Goal: Information Seeking & Learning: Learn about a topic

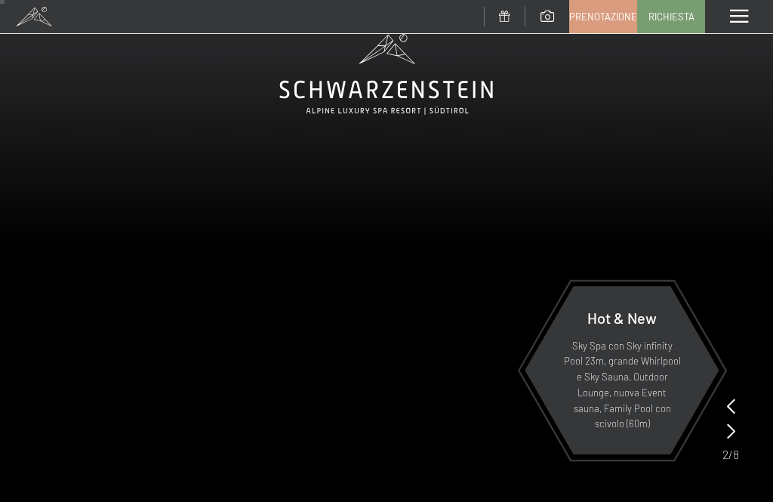
scroll to position [42, 0]
click at [734, 14] on span at bounding box center [739, 17] width 18 height 14
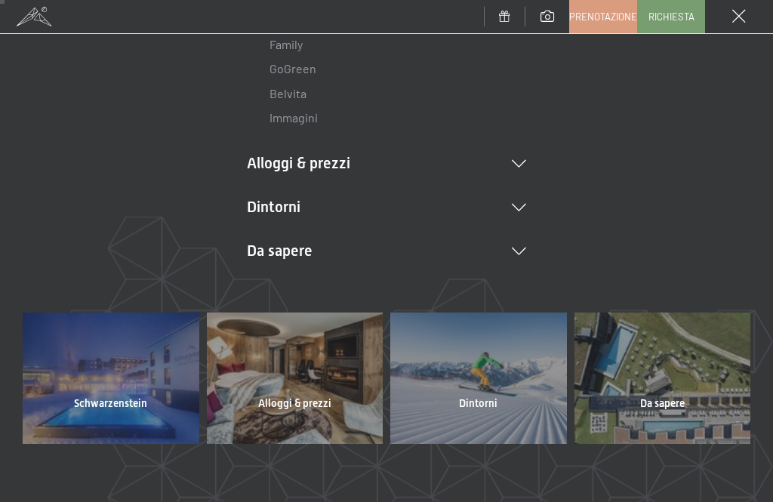
scroll to position [293, 0]
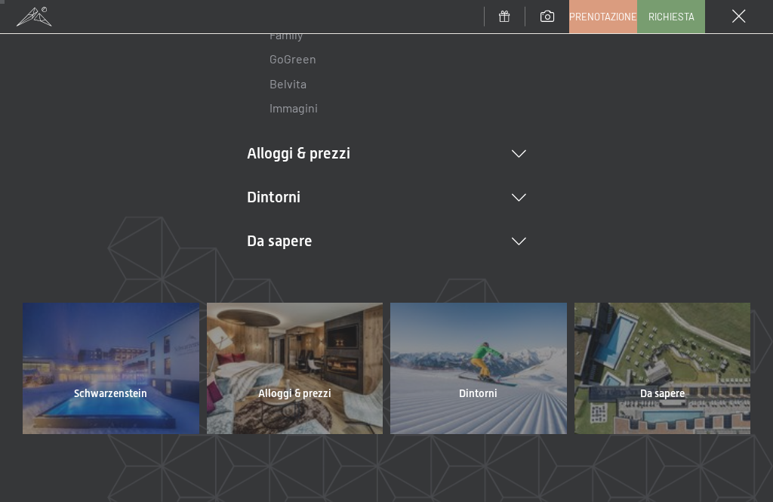
click at [341, 346] on div at bounding box center [295, 368] width 177 height 131
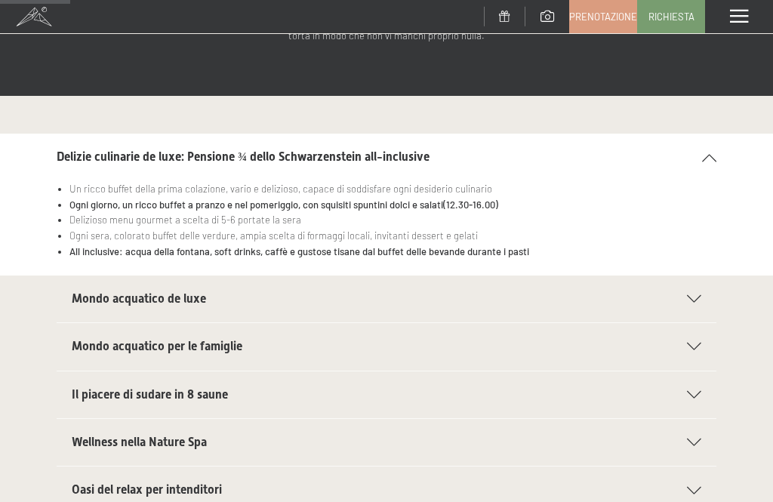
scroll to position [170, 0]
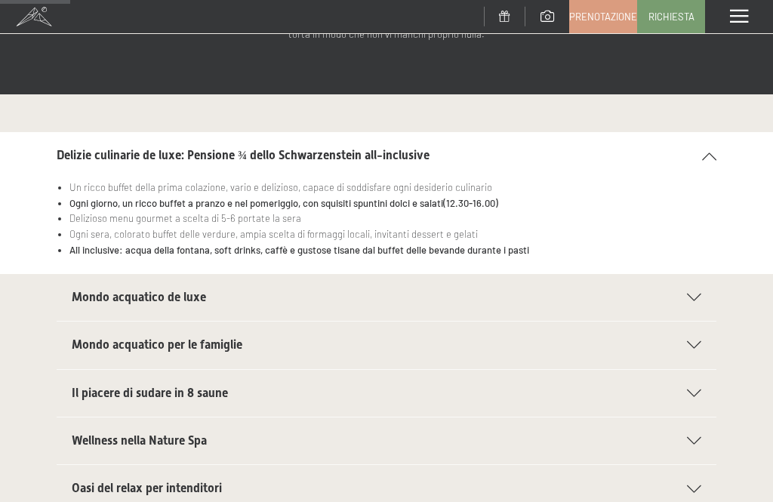
click at [696, 290] on div "Mondo acquatico de luxe" at bounding box center [387, 297] width 630 height 47
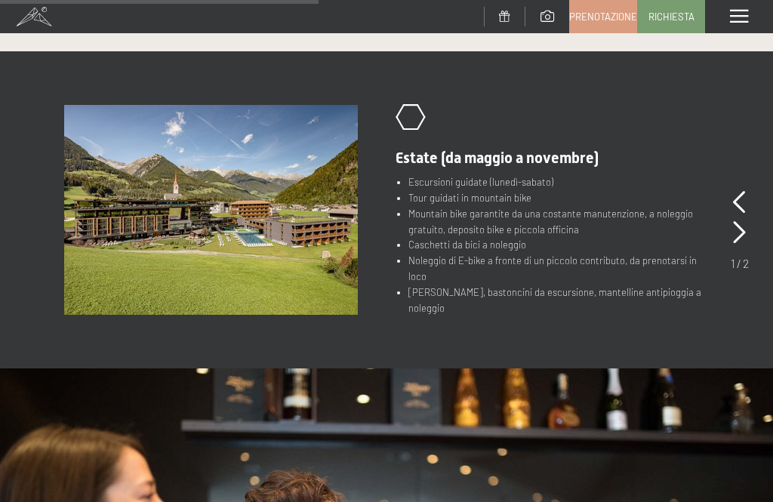
scroll to position [780, 0]
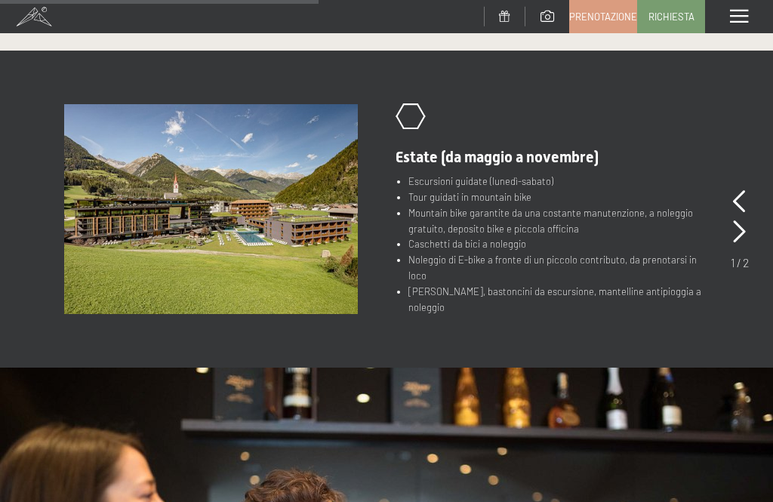
click at [741, 225] on icon at bounding box center [739, 231] width 13 height 23
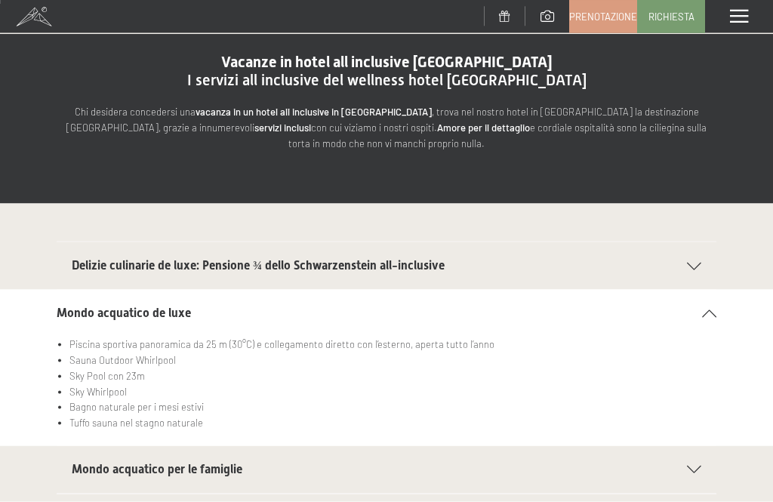
scroll to position [0, 0]
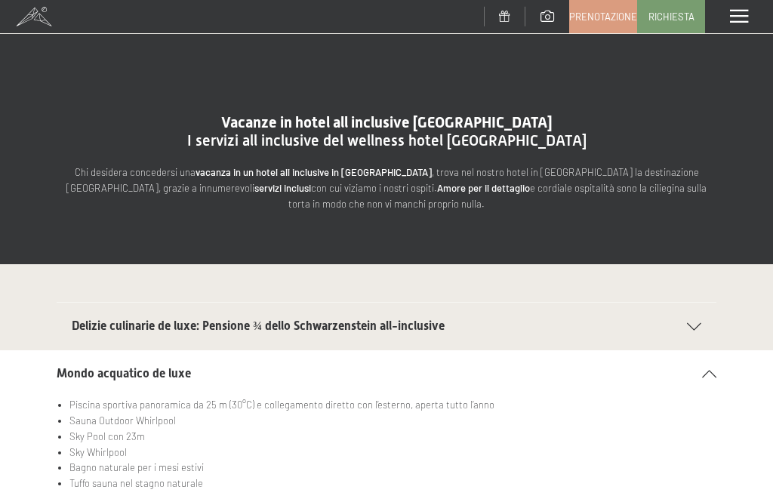
click at [732, 11] on span at bounding box center [739, 17] width 18 height 14
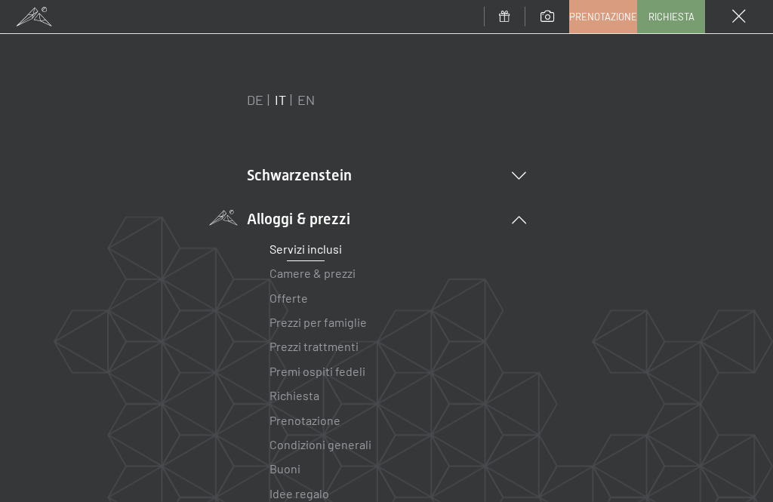
click at [519, 169] on li "Schwarzenstein Novità allo Schwarzenstein I padroni di casa Premium spa Cucina …" at bounding box center [386, 175] width 279 height 21
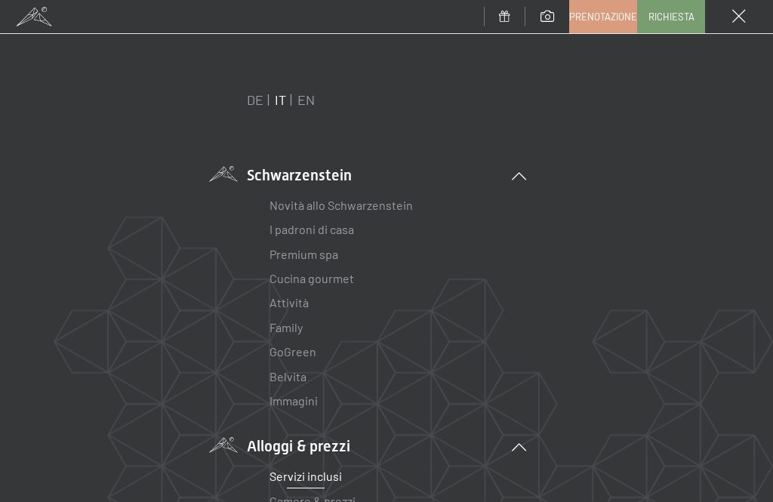
click at [325, 247] on link "Premium spa" at bounding box center [303, 254] width 69 height 14
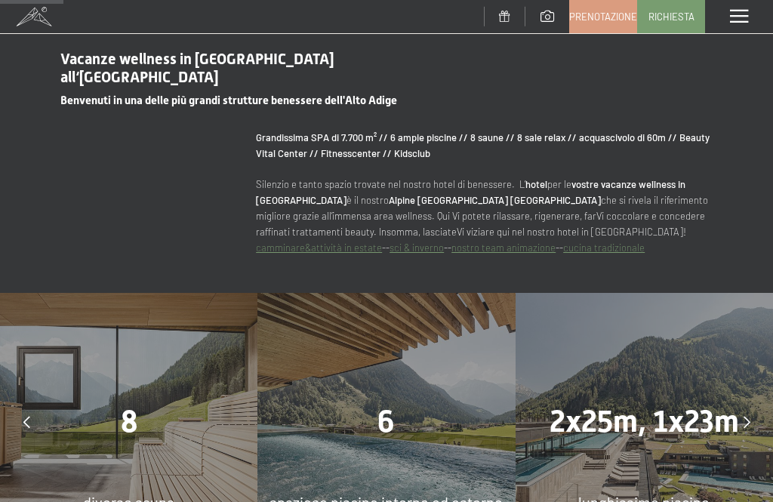
scroll to position [617, 0]
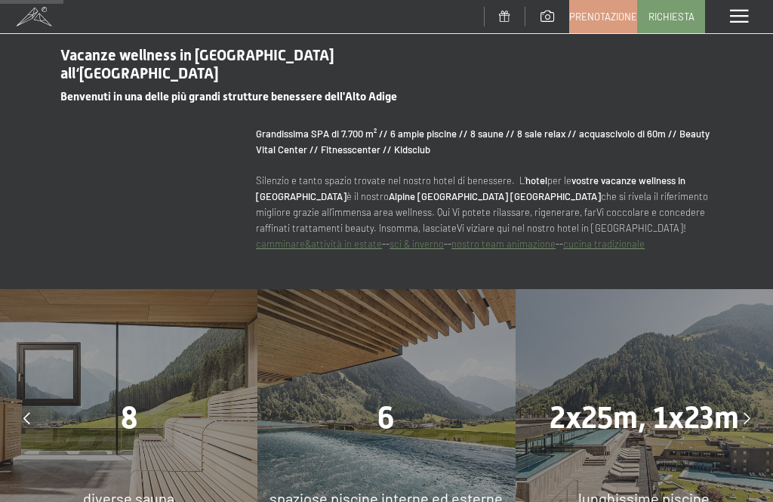
click at [755, 399] on div at bounding box center [747, 418] width 38 height 38
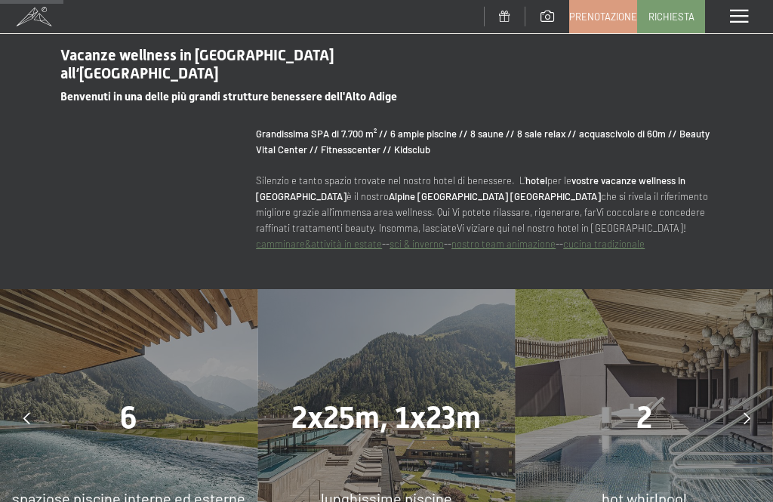
click at [750, 399] on div at bounding box center [747, 418] width 38 height 38
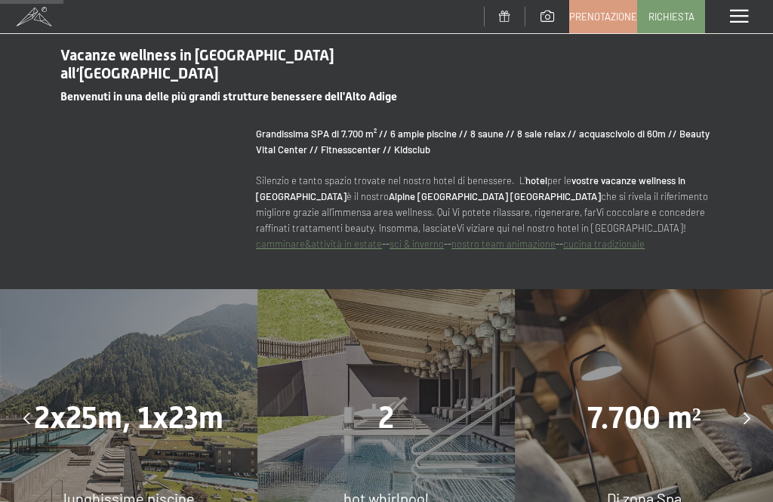
click at [753, 399] on div at bounding box center [747, 418] width 38 height 38
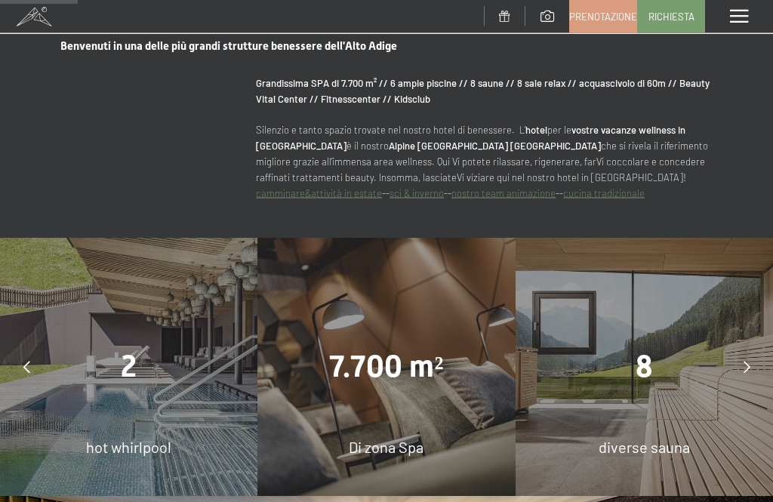
scroll to position [700, 0]
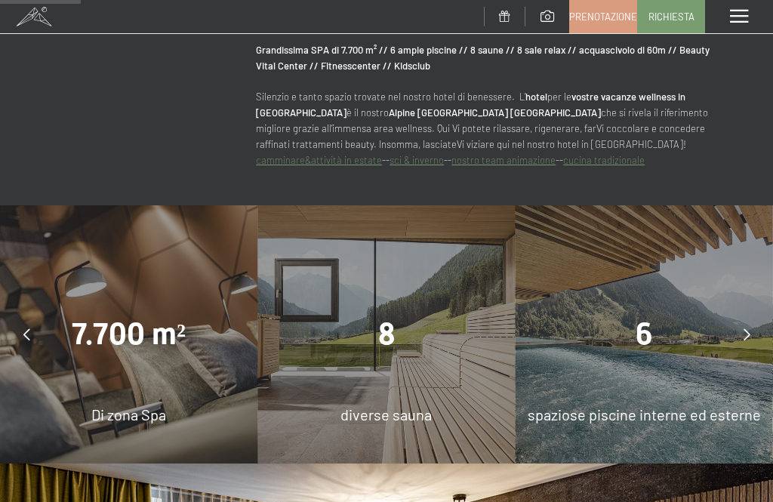
click at [377, 320] on div "8" at bounding box center [385, 334] width 257 height 42
click at [407, 405] on span "diverse sauna" at bounding box center [385, 414] width 91 height 18
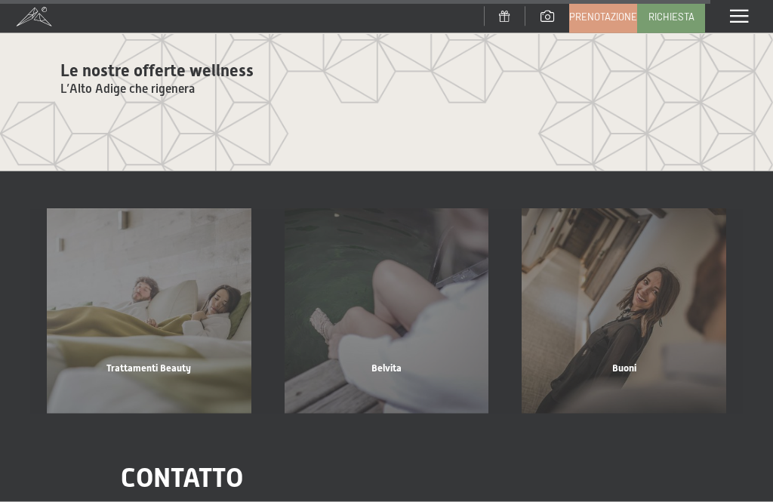
scroll to position [6001, 0]
click at [412, 361] on div "Belvita" at bounding box center [387, 386] width 238 height 51
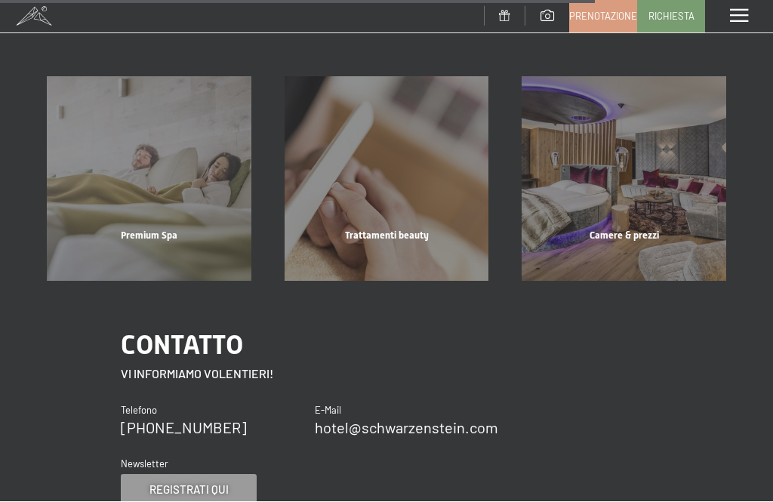
scroll to position [1547, 0]
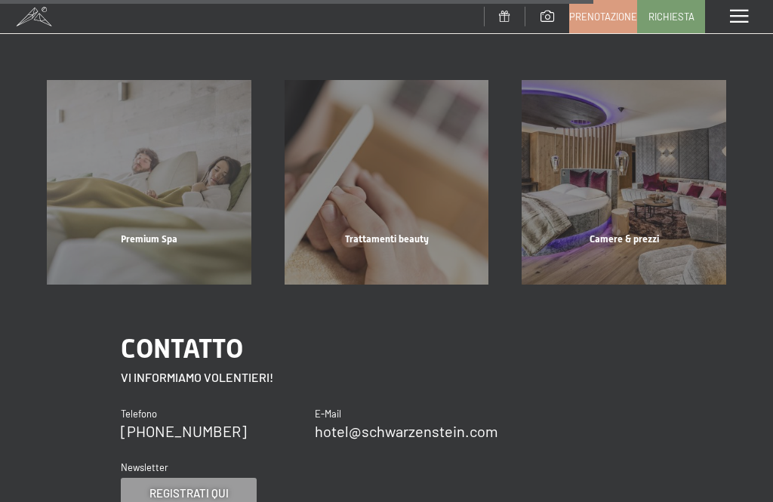
click at [140, 232] on div "Premium Spa" at bounding box center [149, 257] width 238 height 51
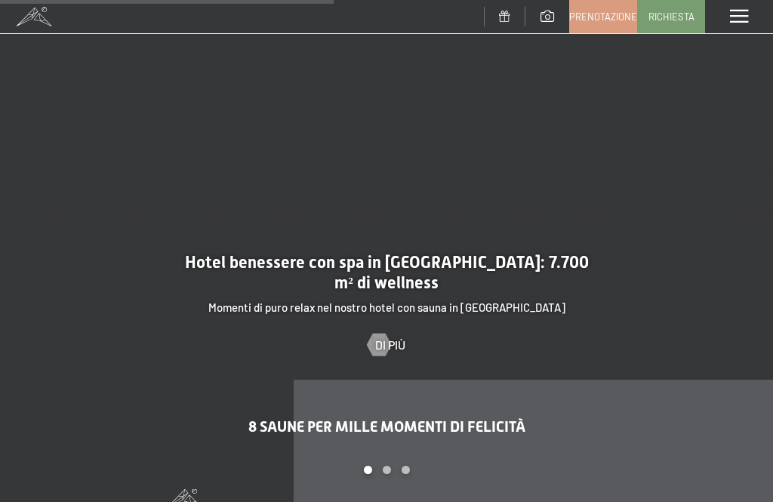
scroll to position [3255, 0]
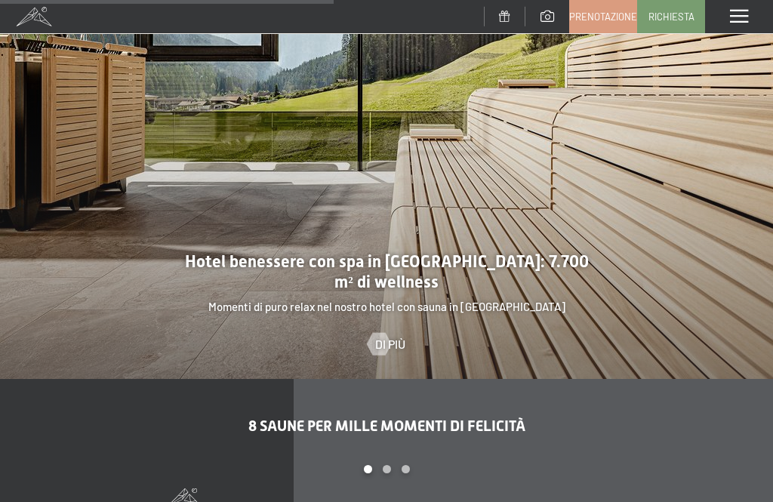
click at [396, 336] on div "Di più" at bounding box center [387, 344] width 38 height 17
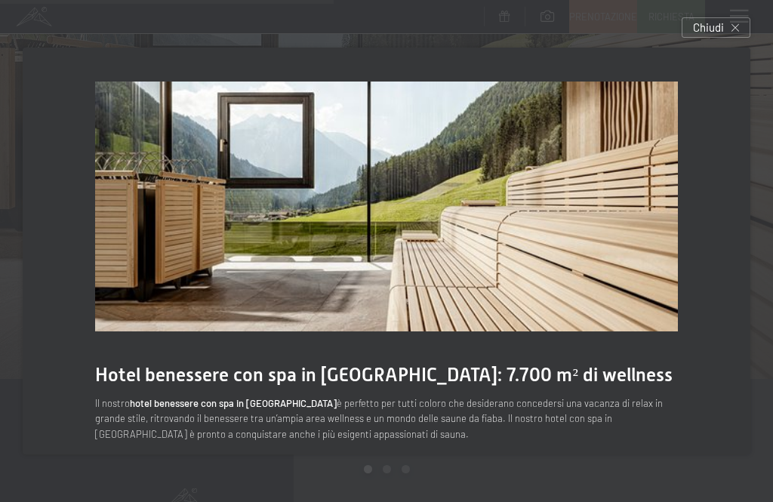
scroll to position [0, 0]
click at [737, 27] on icon at bounding box center [735, 28] width 8 height 8
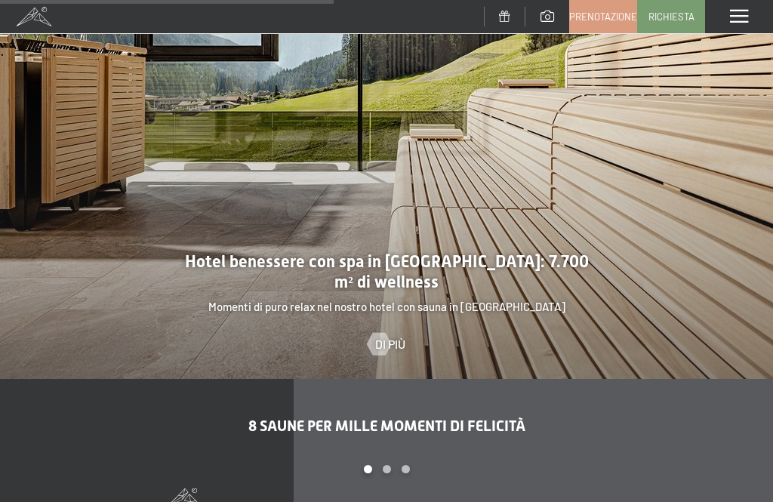
click at [745, 8] on div "Menu" at bounding box center [739, 16] width 68 height 33
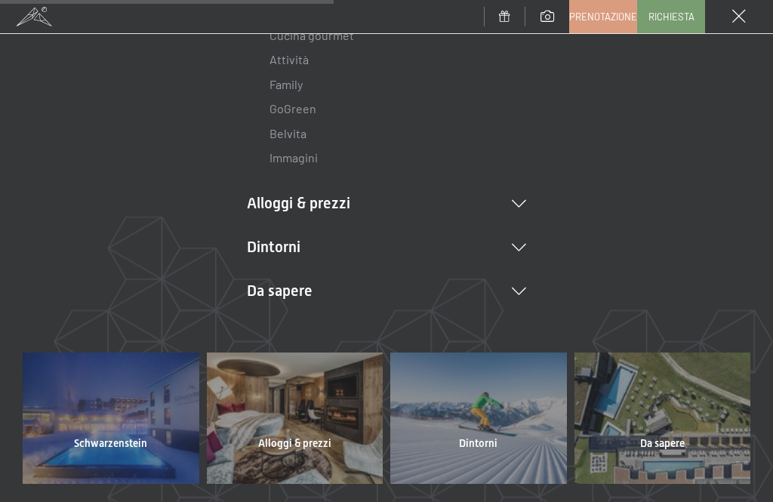
scroll to position [242, 0]
click at [521, 289] on icon at bounding box center [519, 292] width 14 height 8
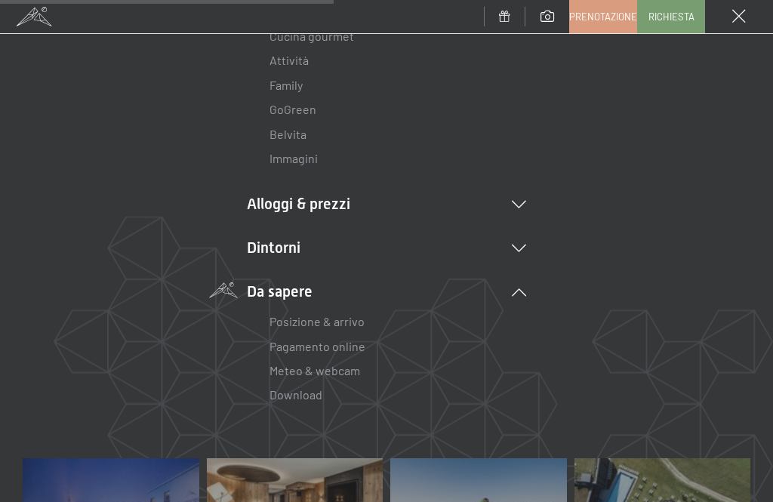
click at [360, 320] on link "Posizione & arrivo" at bounding box center [316, 321] width 95 height 14
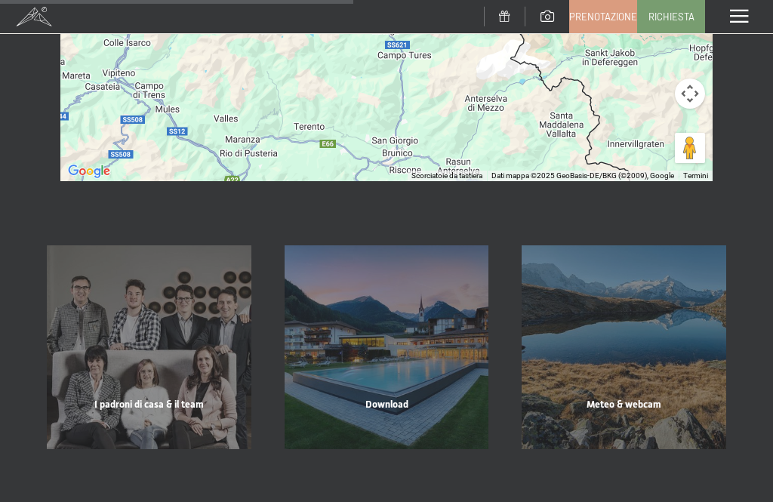
scroll to position [546, 0]
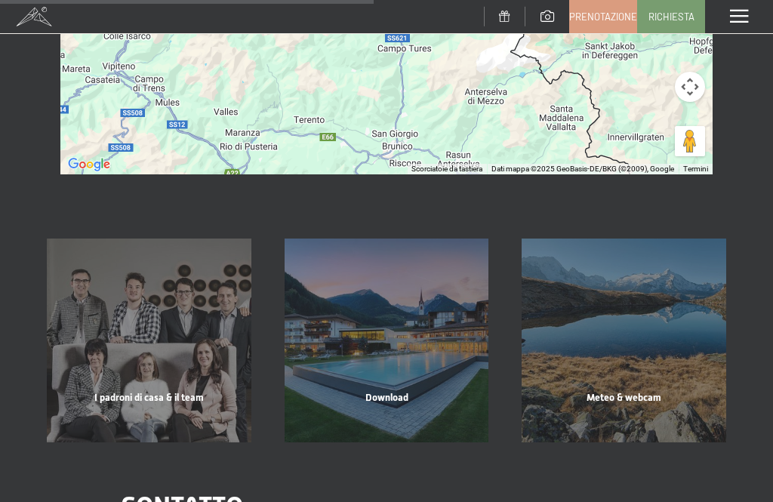
click at [660, 328] on div "Meteo & webcam mostra altro" at bounding box center [624, 341] width 238 height 205
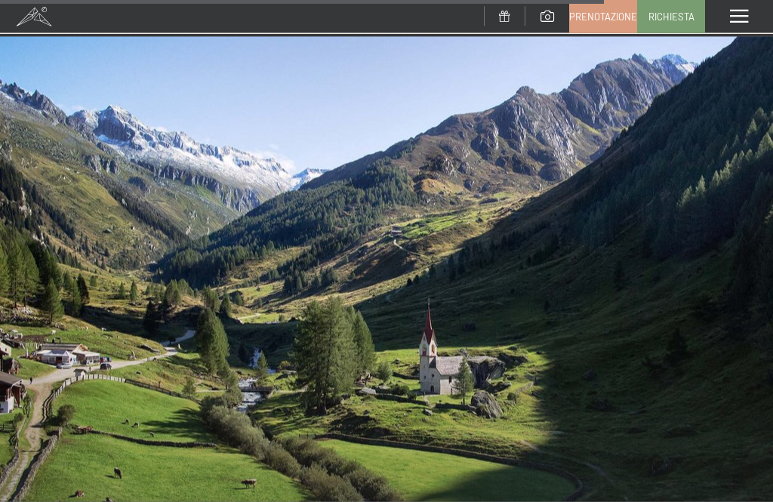
scroll to position [3259, 0]
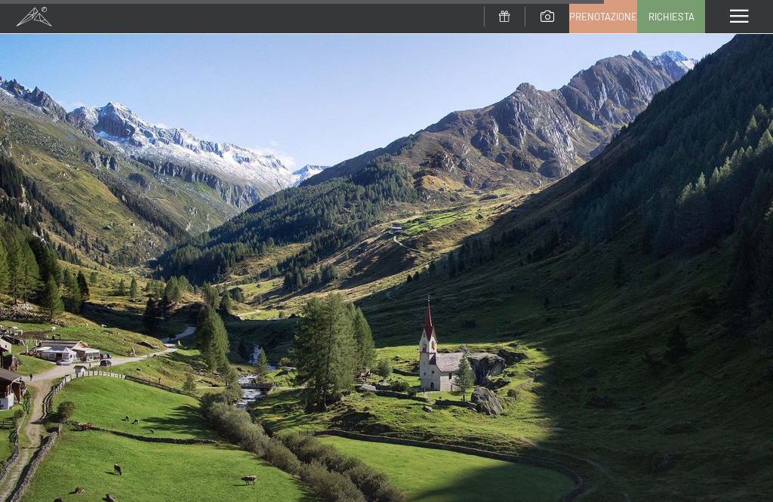
click at [511, 494] on div at bounding box center [386, 323] width 773 height 580
click at [576, 346] on div at bounding box center [386, 323] width 773 height 580
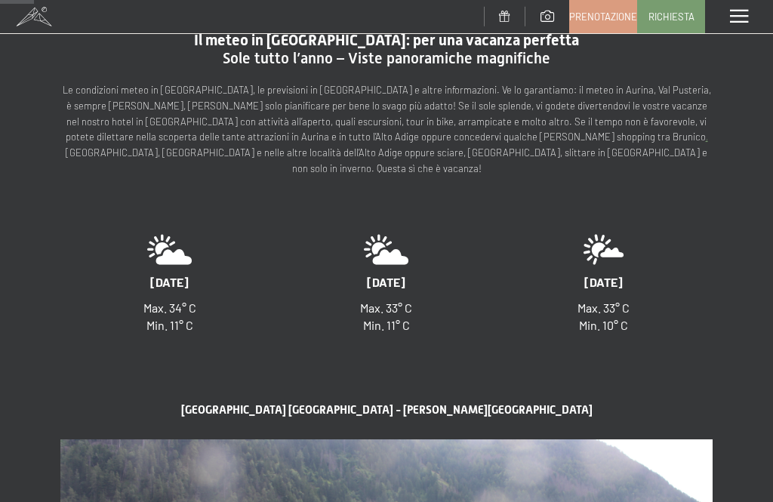
scroll to position [0, 0]
